Goal: Information Seeking & Learning: Find specific page/section

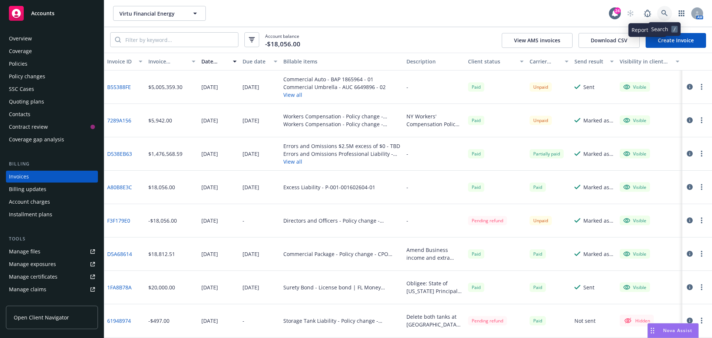
click at [659, 16] on link at bounding box center [664, 13] width 15 height 15
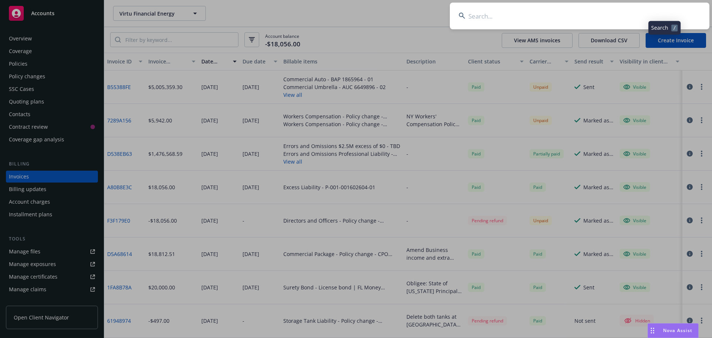
click at [659, 16] on input at bounding box center [580, 16] width 260 height 27
type input "keiko"
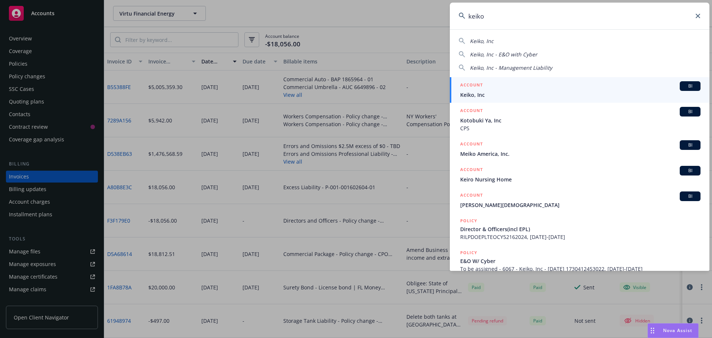
click at [686, 89] on span "BI" at bounding box center [690, 86] width 15 height 7
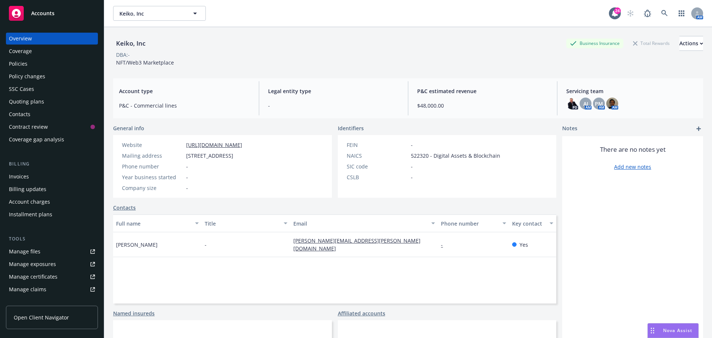
click at [300, 58] on div "DBA: -" at bounding box center [408, 55] width 590 height 8
click at [45, 63] on div "Policies" at bounding box center [52, 64] width 86 height 12
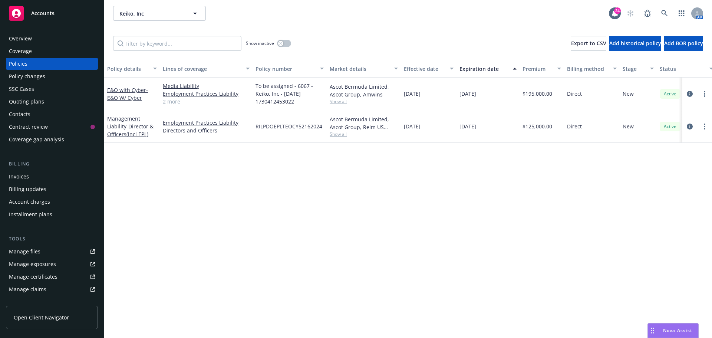
click at [395, 45] on div "Show inactive Export to CSV Add historical policy Add BOR policy" at bounding box center [408, 43] width 608 height 33
click at [33, 103] on div "Quoting plans" at bounding box center [26, 102] width 35 height 12
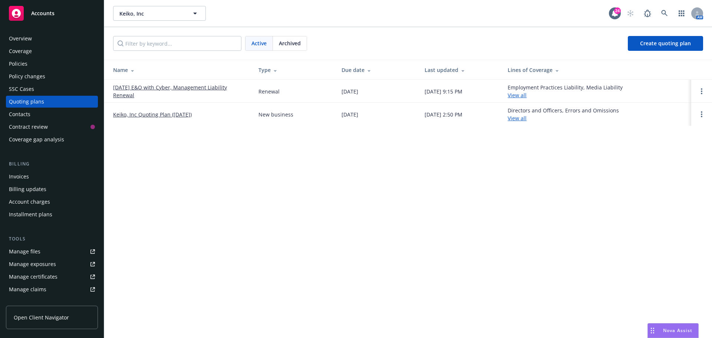
click at [320, 255] on div "Keiko, Inc Keiko, Inc 24 AM Active Archived Create quoting plan Name Type Due d…" at bounding box center [408, 169] width 608 height 338
click at [185, 91] on link "[DATE] E&O with Cyber, Management Liability Renewal" at bounding box center [180, 91] width 134 height 16
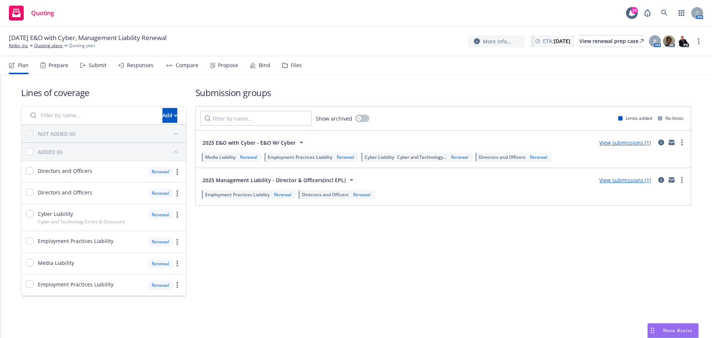
click at [291, 64] on div "Files" at bounding box center [296, 65] width 11 height 6
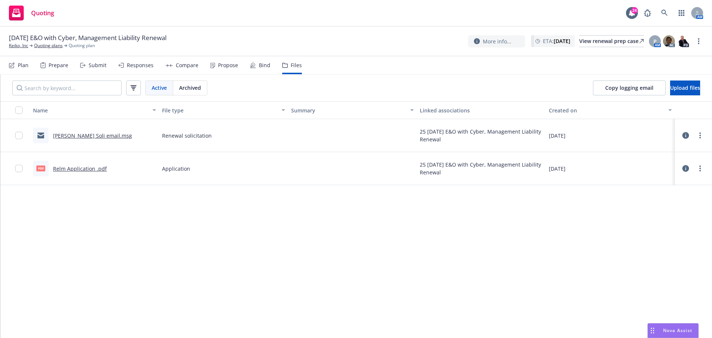
click at [101, 136] on link "Relm Renewal Soli email.msg" at bounding box center [92, 135] width 79 height 7
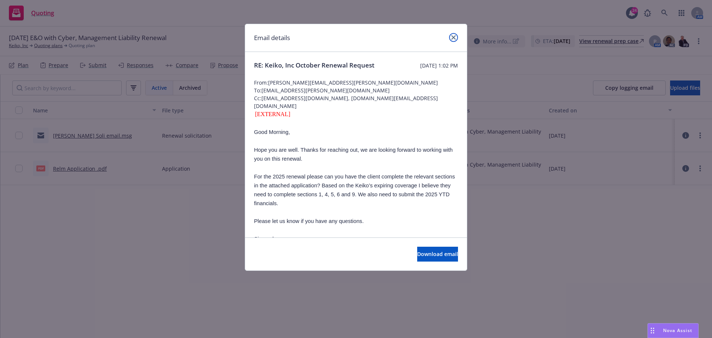
click at [454, 38] on icon "close" at bounding box center [453, 37] width 4 height 4
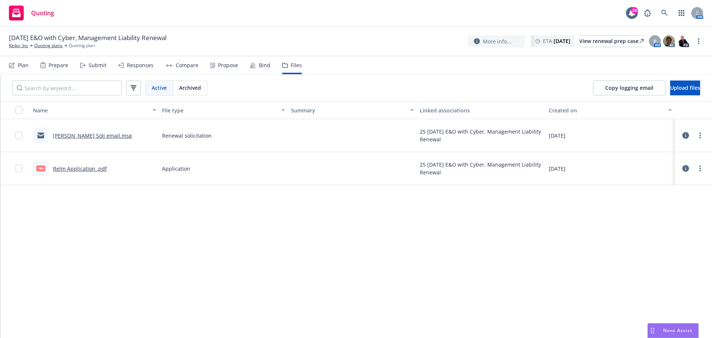
click at [65, 165] on div "Relm Application .pdf" at bounding box center [80, 169] width 54 height 8
click at [66, 167] on link "Relm Application .pdf" at bounding box center [80, 168] width 54 height 7
